Goal: Transaction & Acquisition: Book appointment/travel/reservation

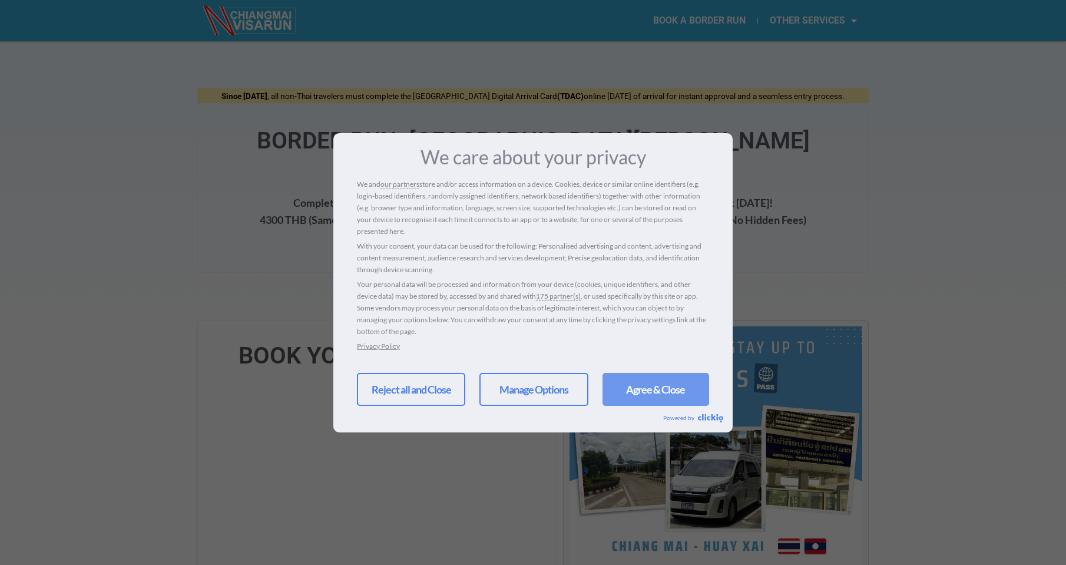
click at [618, 387] on link "Agree & Close" at bounding box center [655, 389] width 107 height 33
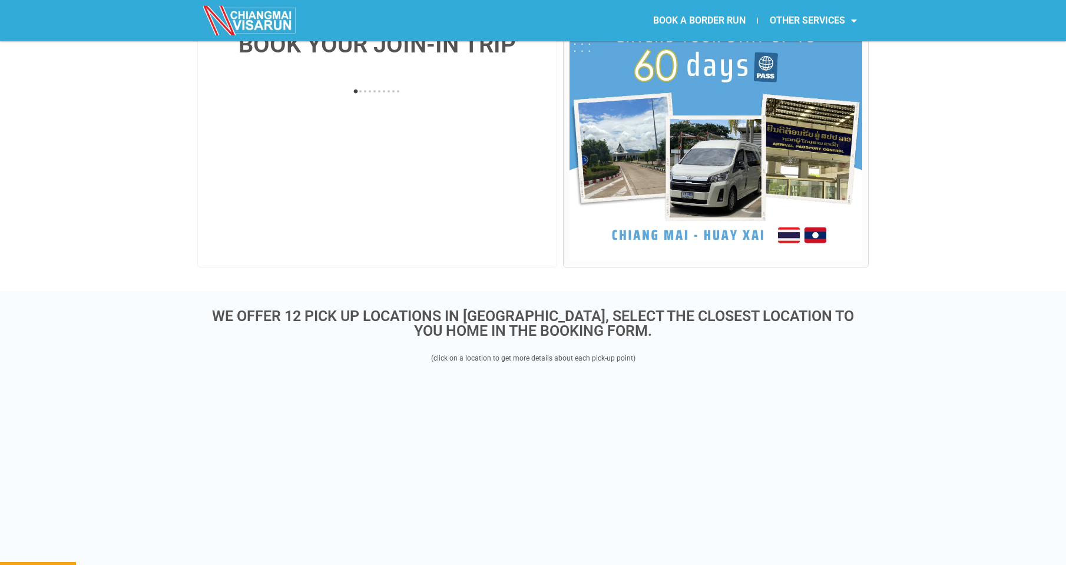
scroll to position [294, 0]
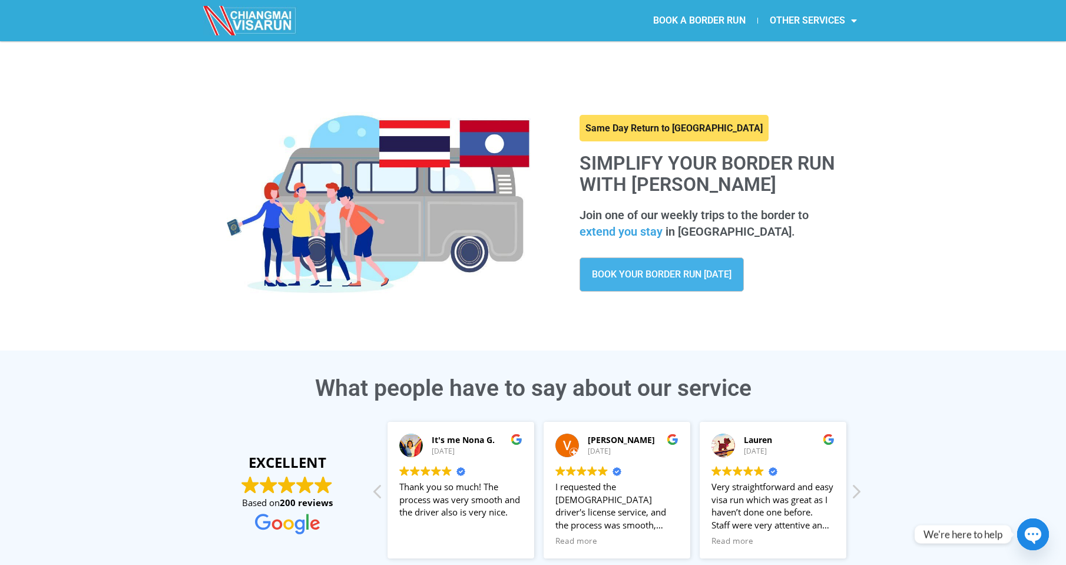
click at [663, 283] on link "BOOK YOUR BORDER RUN TODAY" at bounding box center [661, 274] width 164 height 34
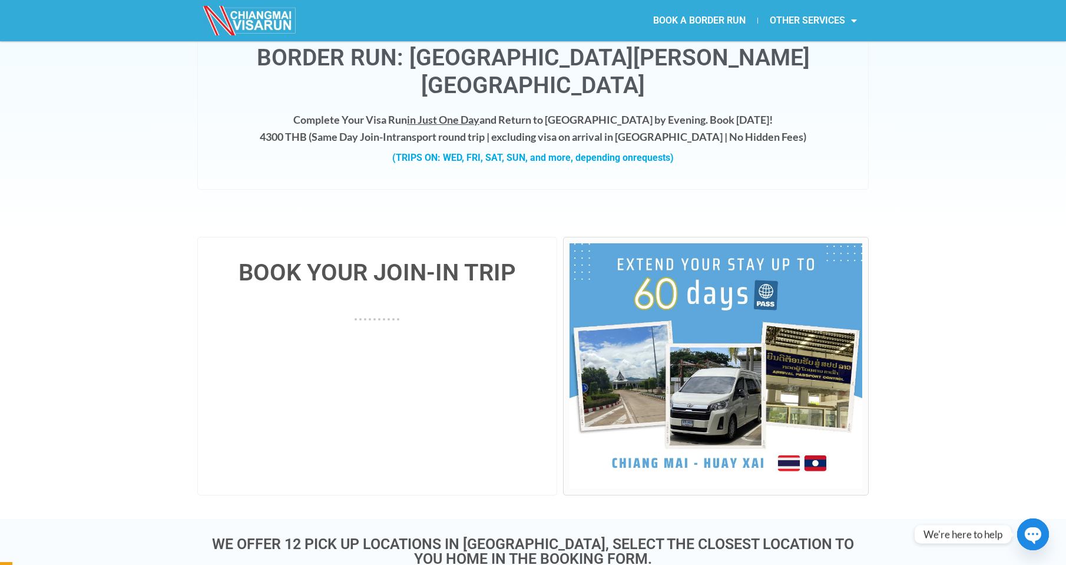
scroll to position [236, 0]
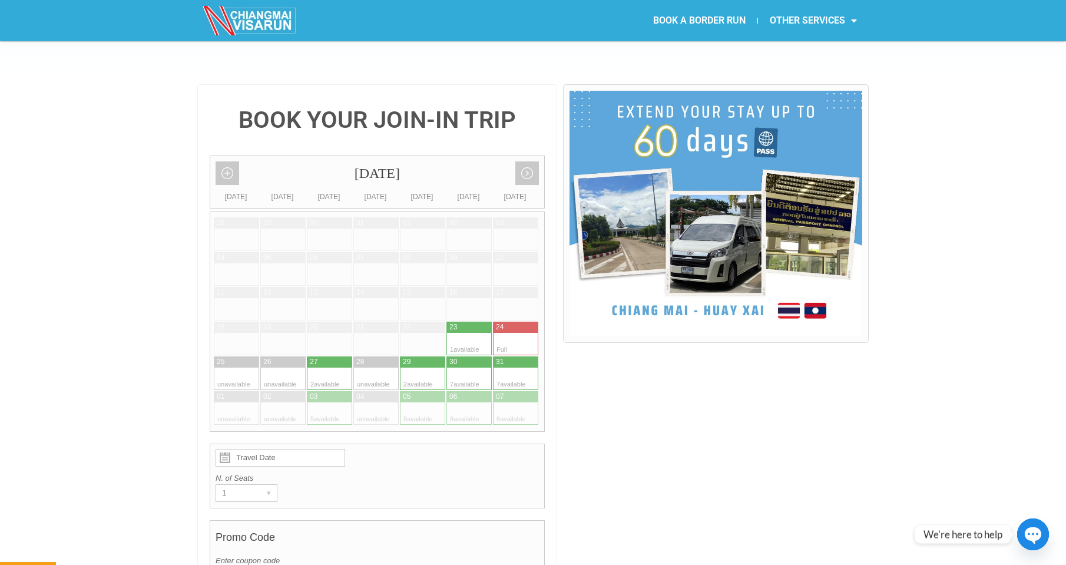
click at [409, 402] on div at bounding box center [411, 413] width 23 height 22
type input "05 September 2025"
radio input "true"
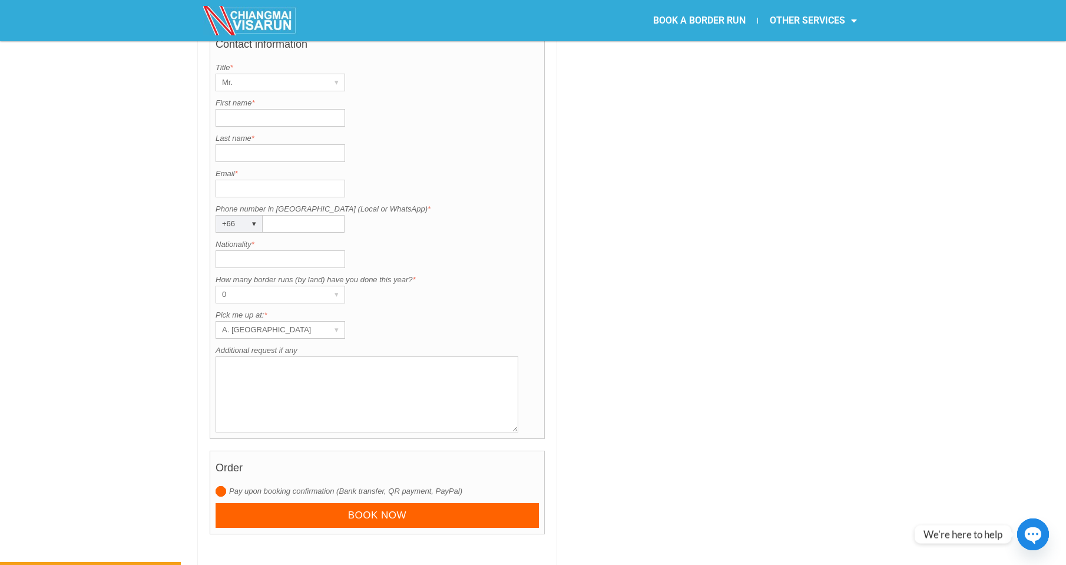
scroll to position [975, 0]
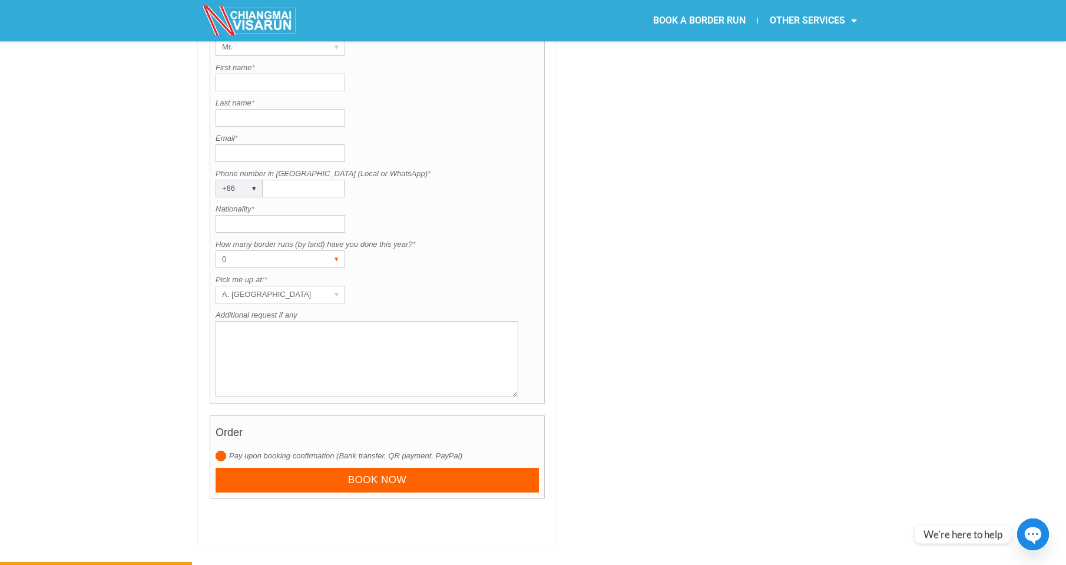
click at [289, 251] on div "0" at bounding box center [269, 259] width 106 height 16
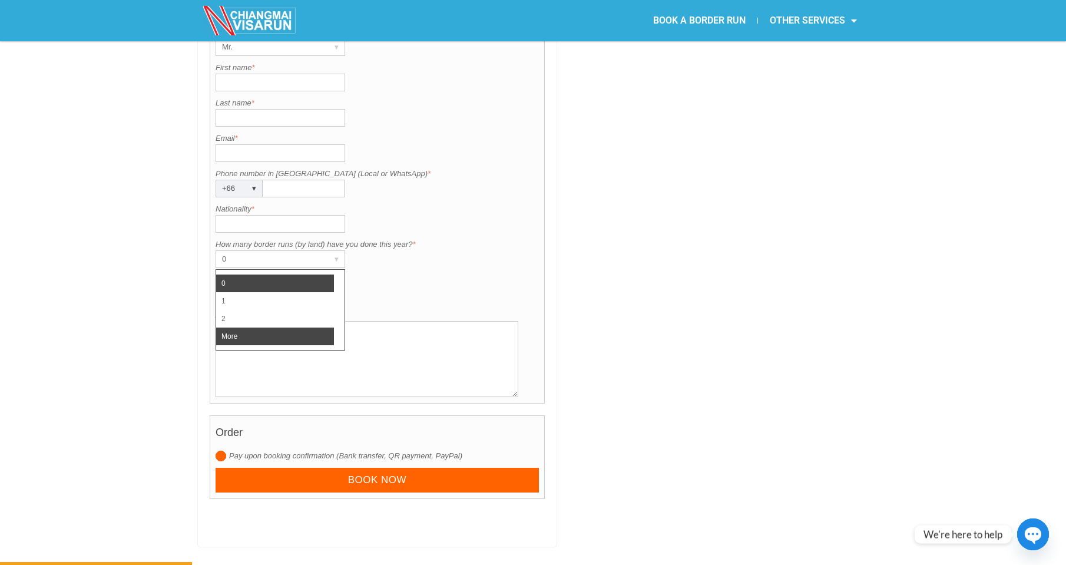
click at [265, 327] on li "More" at bounding box center [275, 336] width 118 height 18
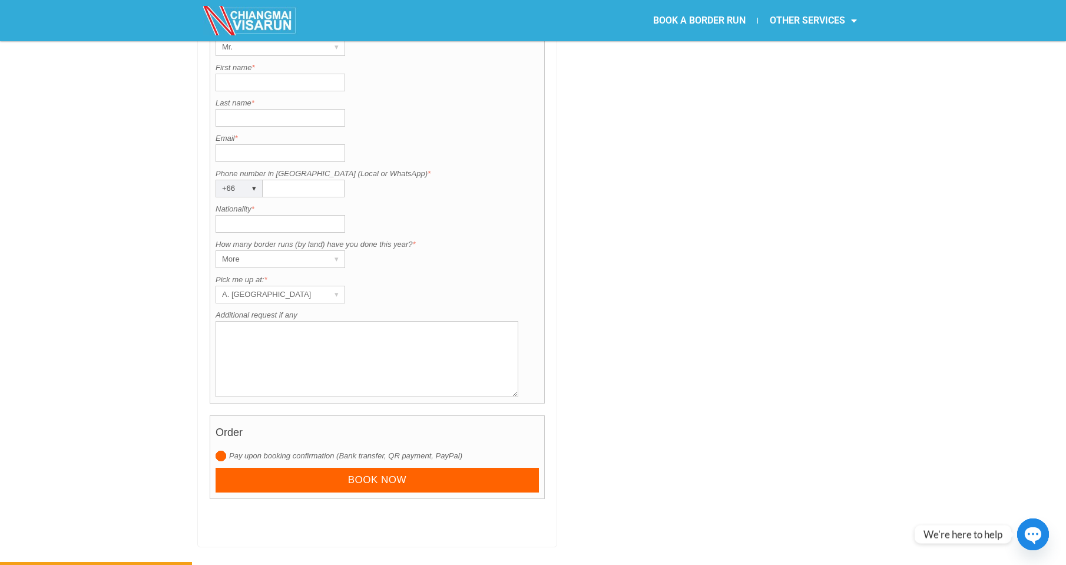
click at [306, 215] on input "Nationality *" at bounding box center [280, 224] width 130 height 18
click at [269, 286] on div "A. Centara Riverside Hotel" at bounding box center [269, 294] width 106 height 16
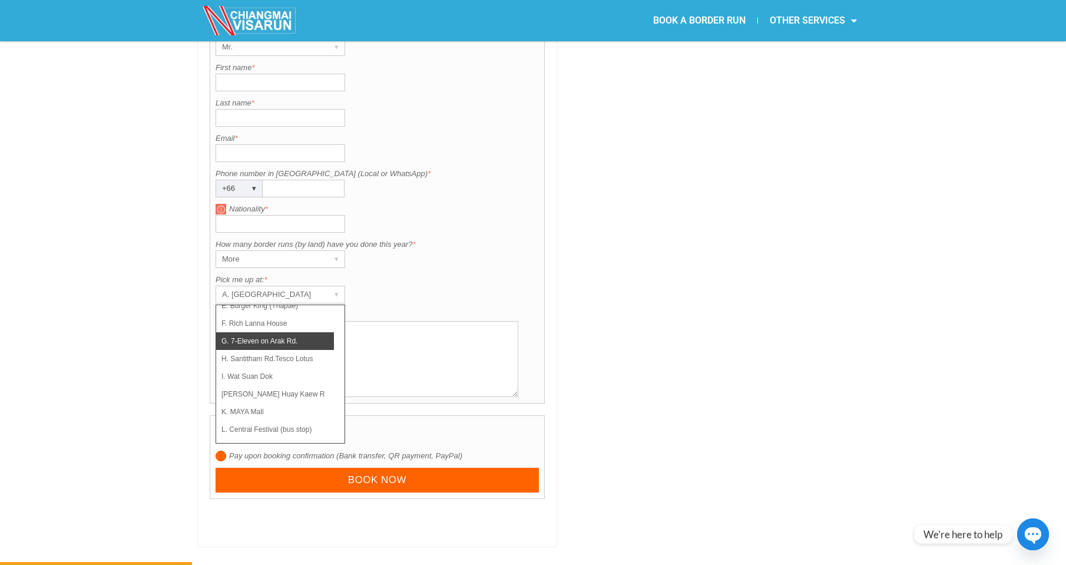
scroll to position [1269, 0]
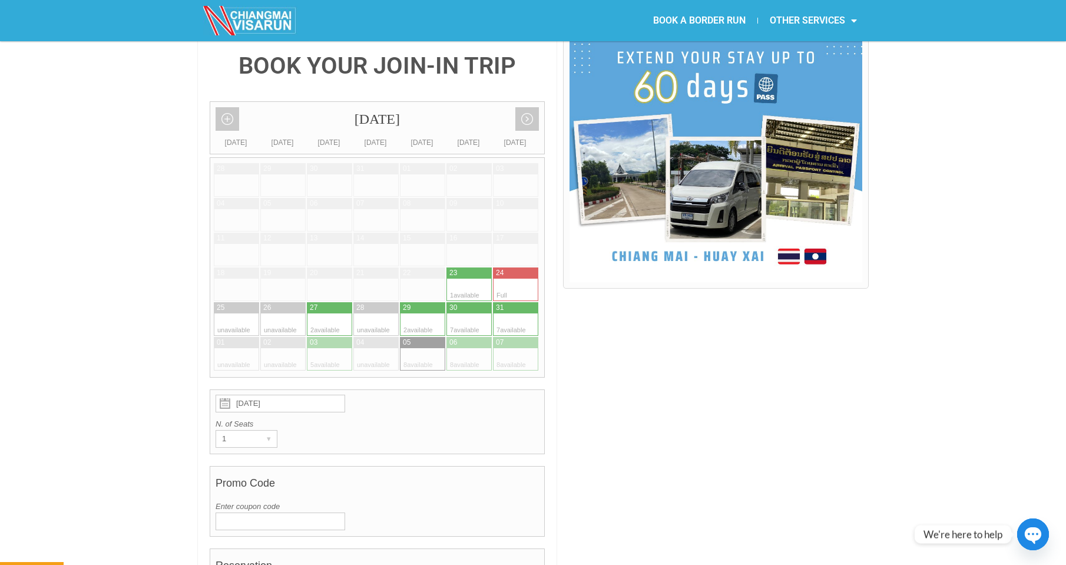
scroll to position [151, 0]
